Goal: Task Accomplishment & Management: Manage account settings

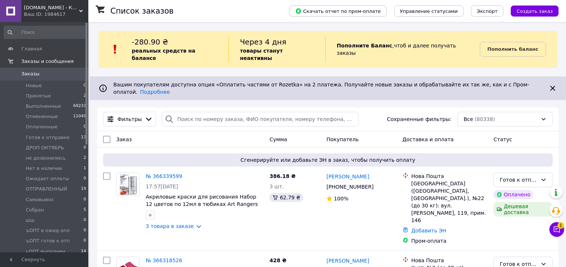
click at [45, 73] on span "Заказы" at bounding box center [44, 74] width 47 height 7
click at [39, 73] on span "Заказы" at bounding box center [44, 74] width 47 height 7
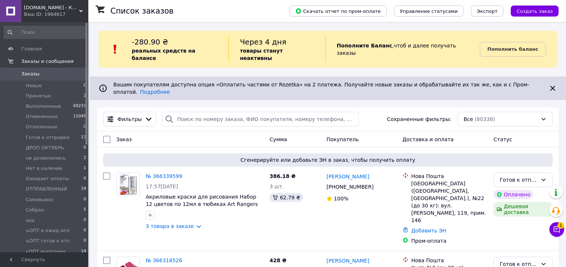
click at [38, 71] on span "Заказы" at bounding box center [44, 74] width 47 height 7
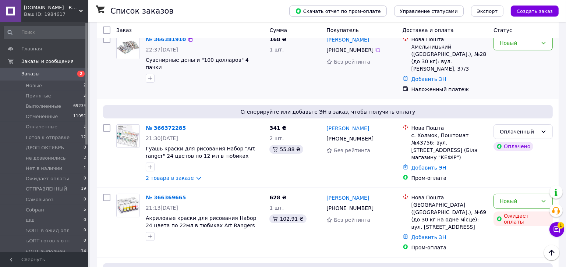
scroll to position [145, 0]
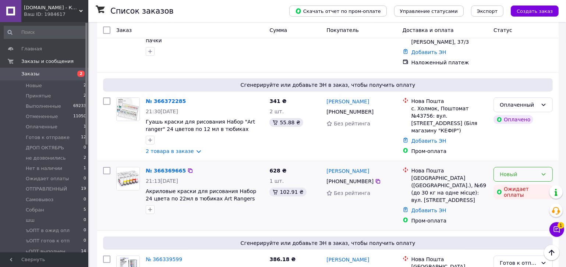
click at [511, 170] on div "Новый" at bounding box center [518, 174] width 38 height 8
click at [506, 170] on li "Принят" at bounding box center [523, 169] width 58 height 13
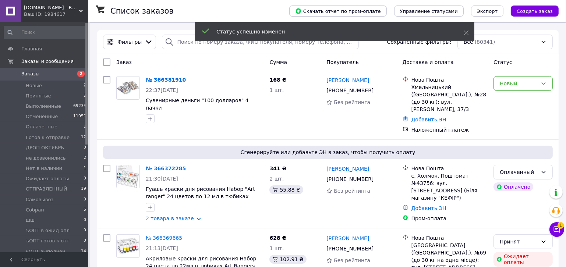
scroll to position [0, 0]
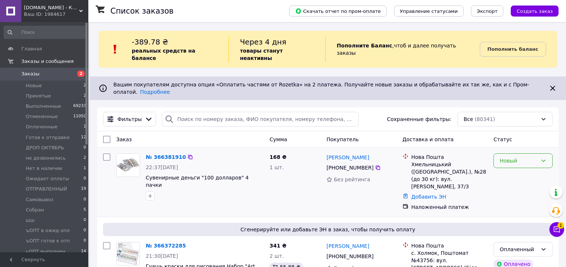
click at [520, 157] on div "Новый" at bounding box center [518, 161] width 38 height 8
click at [516, 161] on li "Принят" at bounding box center [523, 163] width 58 height 13
click at [508, 46] on b "Пополнить баланс" at bounding box center [512, 49] width 51 height 6
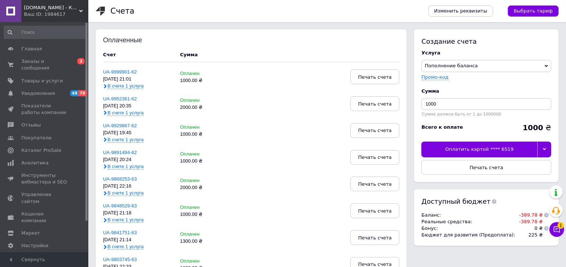
click at [544, 147] on div at bounding box center [544, 149] width 14 height 15
click at [470, 184] on div "Другие способы оплаты" at bounding box center [486, 185] width 122 height 7
